Goal: Task Accomplishment & Management: Manage account settings

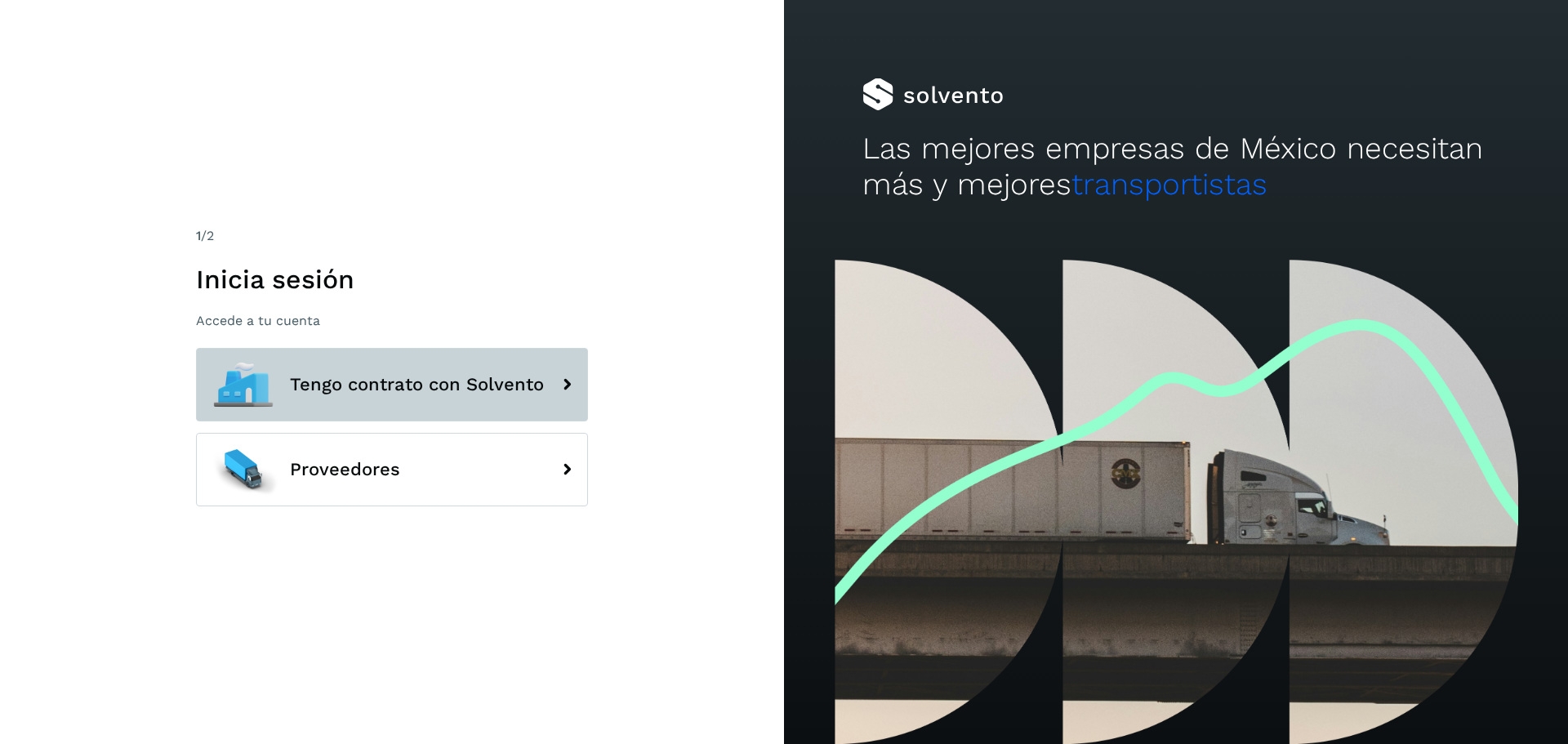
click at [369, 398] on button "Tengo contrato con Solvento" at bounding box center [391, 384] width 392 height 74
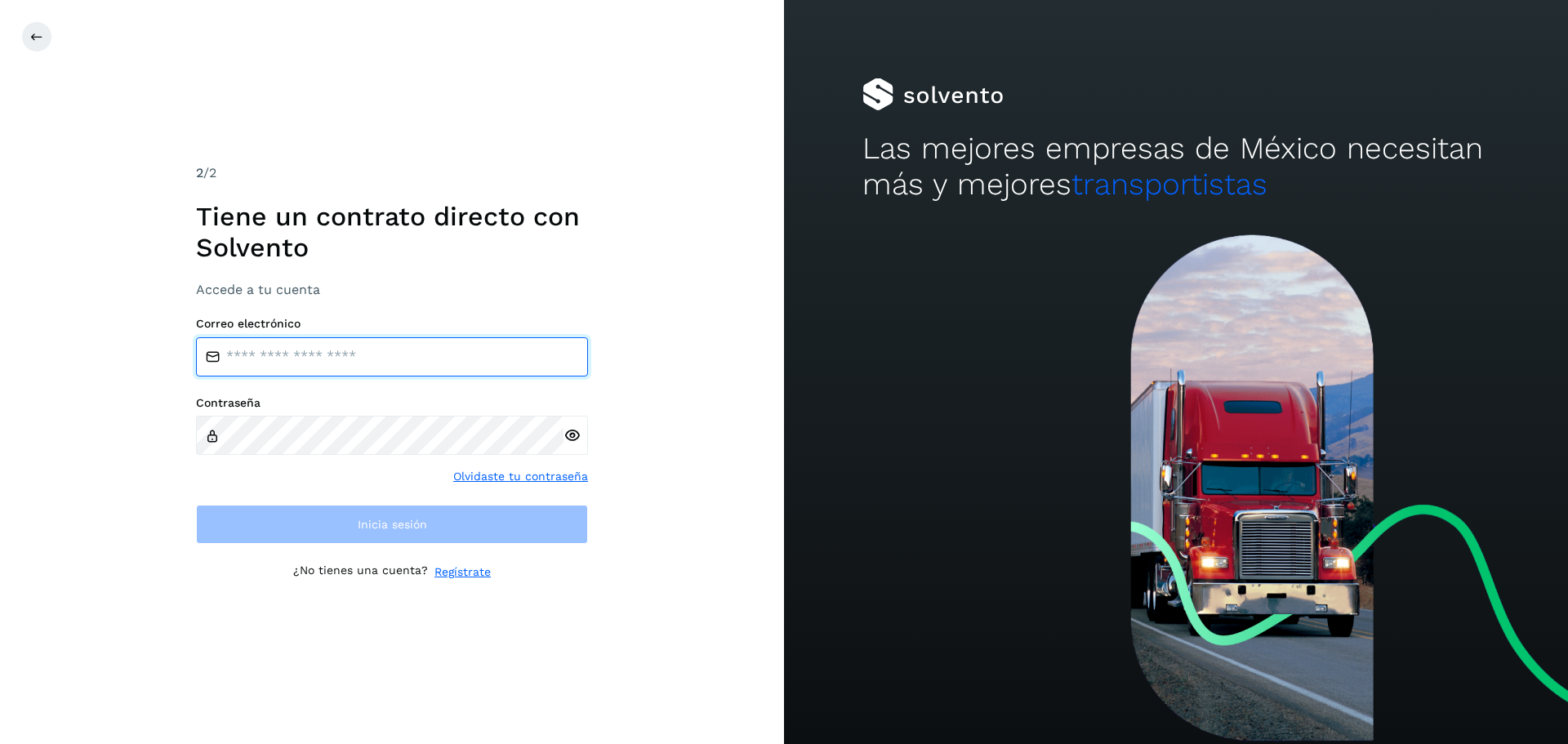
type input "**********"
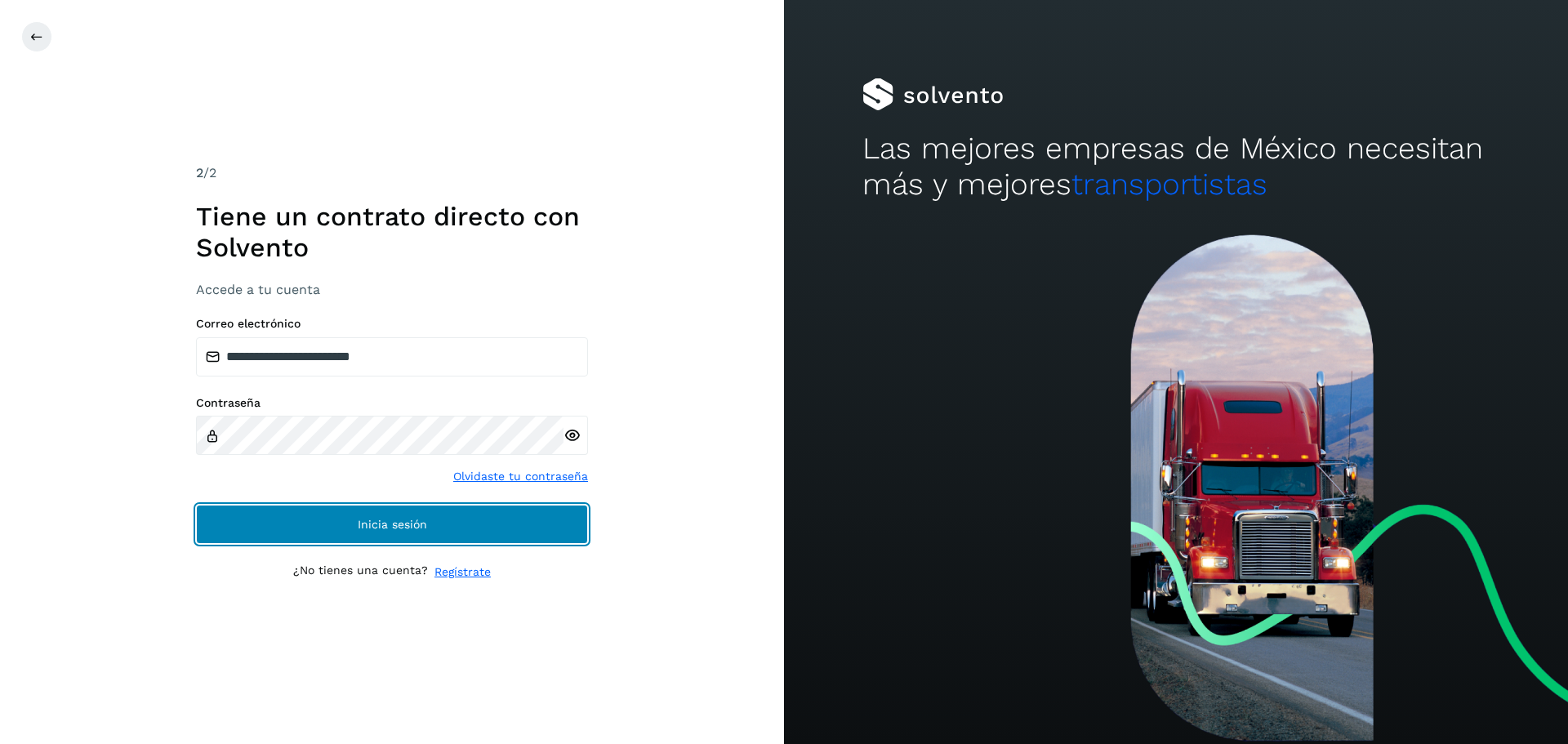
click at [391, 516] on button "Inicia sesión" at bounding box center [391, 523] width 392 height 39
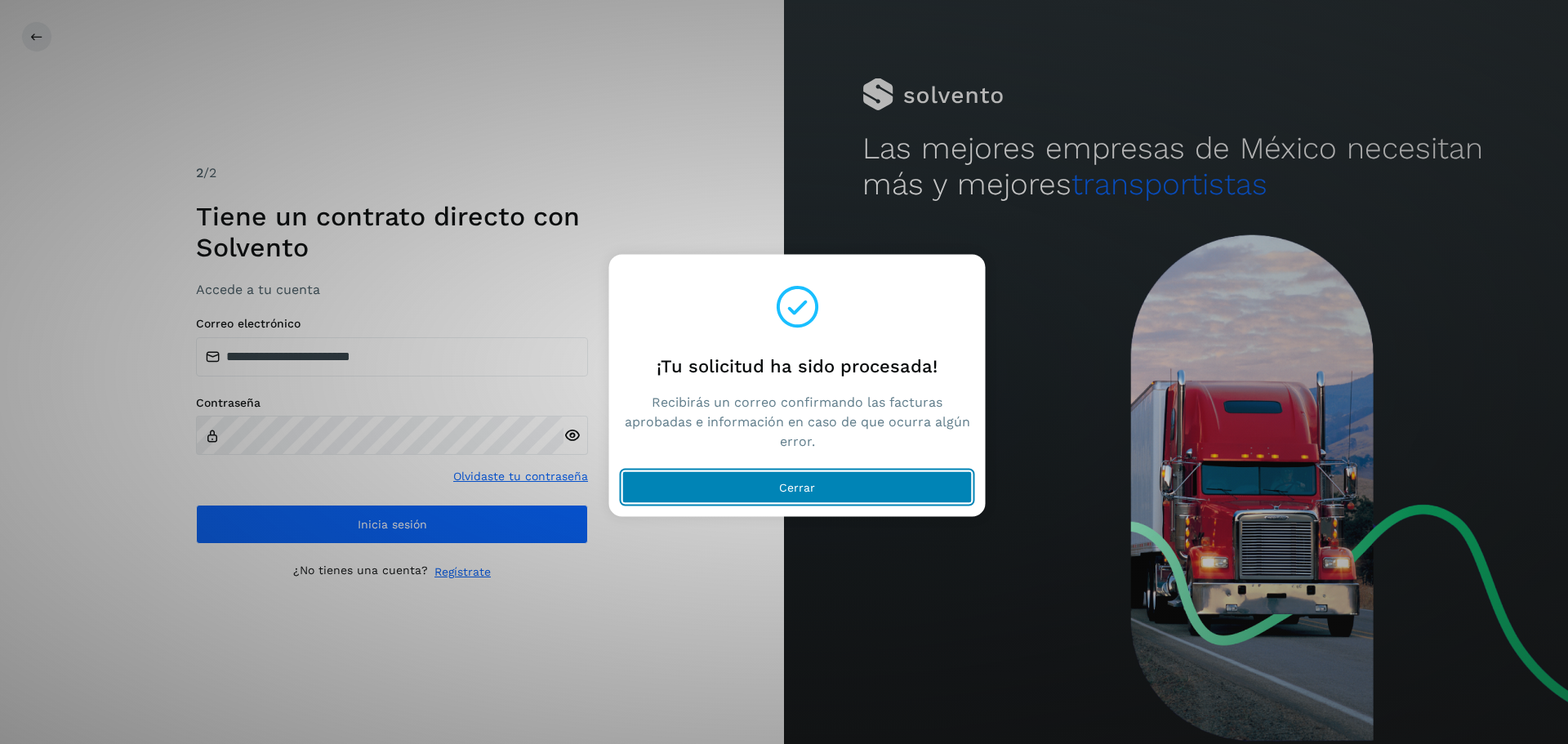
click at [790, 488] on span "Cerrar" at bounding box center [797, 486] width 36 height 11
